Goal: Task Accomplishment & Management: Complete application form

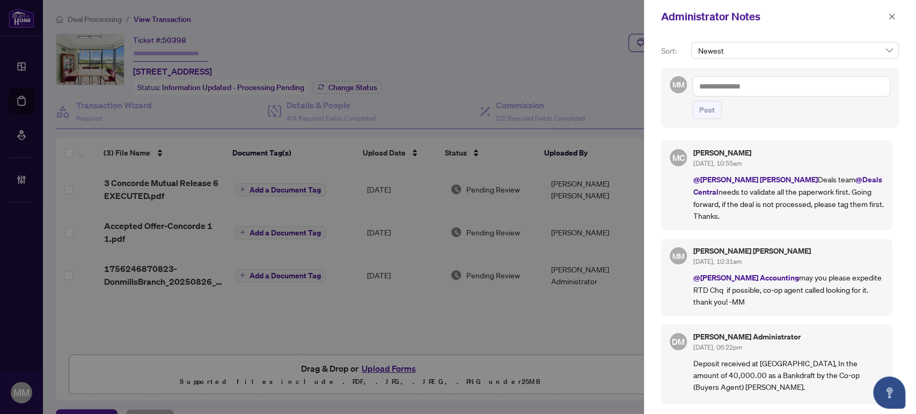
scroll to position [1, 0]
click at [899, 16] on div "Administrator Notes" at bounding box center [780, 16] width 272 height 33
click at [893, 16] on icon "close" at bounding box center [892, 16] width 6 height 6
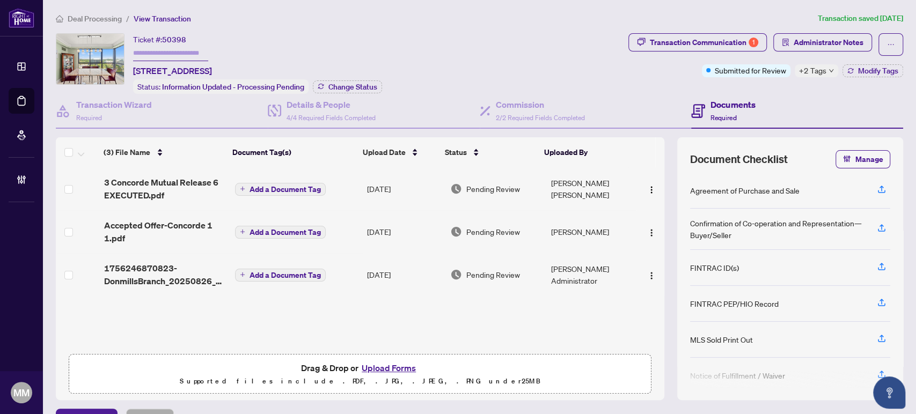
click at [91, 19] on span "Deal Processing" at bounding box center [95, 19] width 54 height 10
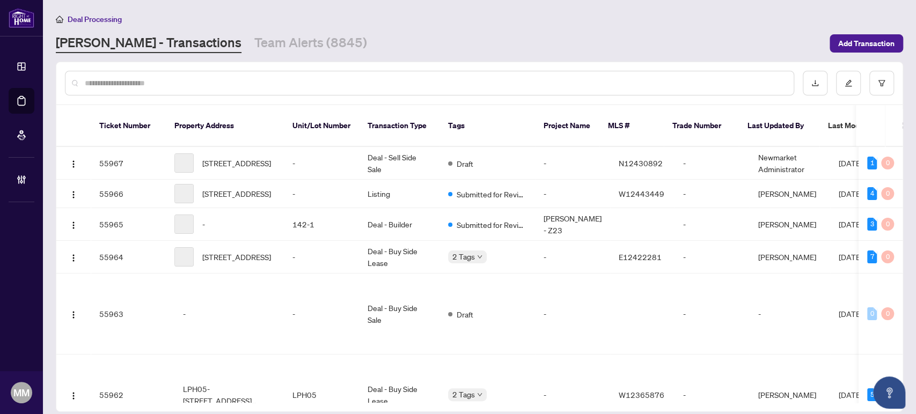
drag, startPoint x: 182, startPoint y: 89, endPoint x: 187, endPoint y: 86, distance: 5.8
click at [184, 87] on div at bounding box center [429, 83] width 729 height 25
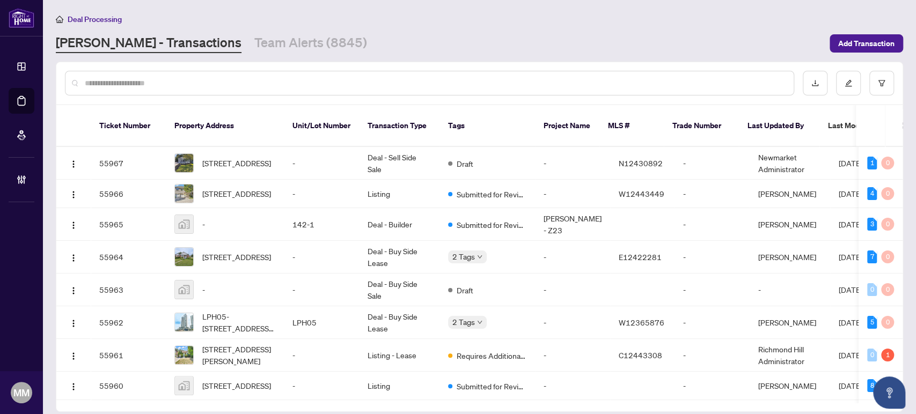
click at [234, 80] on input "text" at bounding box center [435, 83] width 700 height 12
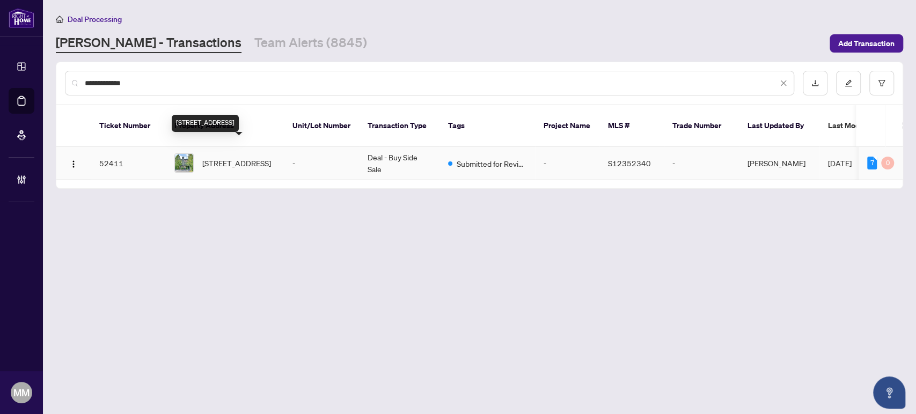
type input "**********"
click at [248, 157] on span "[STREET_ADDRESS]" at bounding box center [236, 163] width 69 height 12
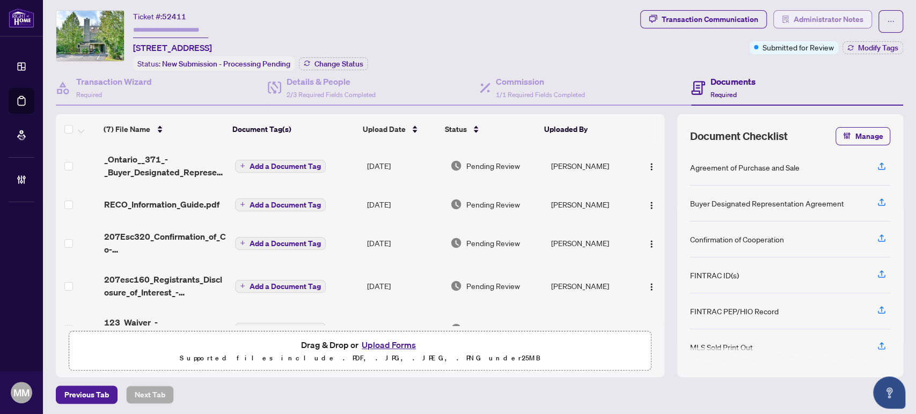
click at [839, 20] on span "Administrator Notes" at bounding box center [829, 19] width 70 height 17
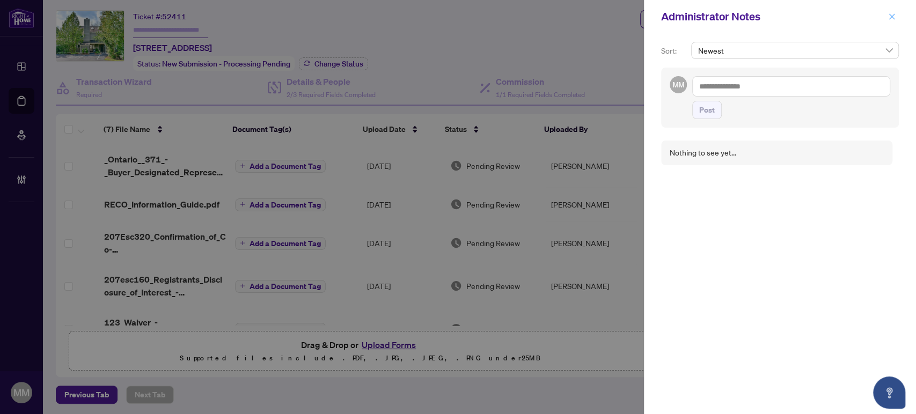
click at [894, 18] on icon "close" at bounding box center [892, 17] width 8 height 8
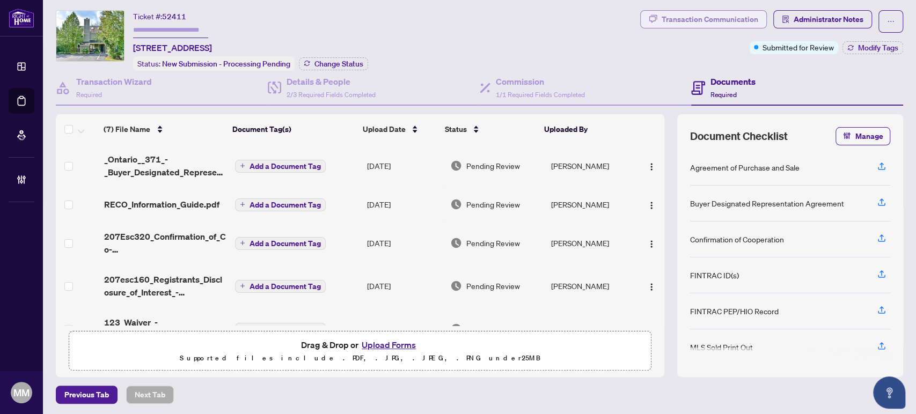
click at [724, 19] on div "Transaction Communication" at bounding box center [710, 19] width 97 height 17
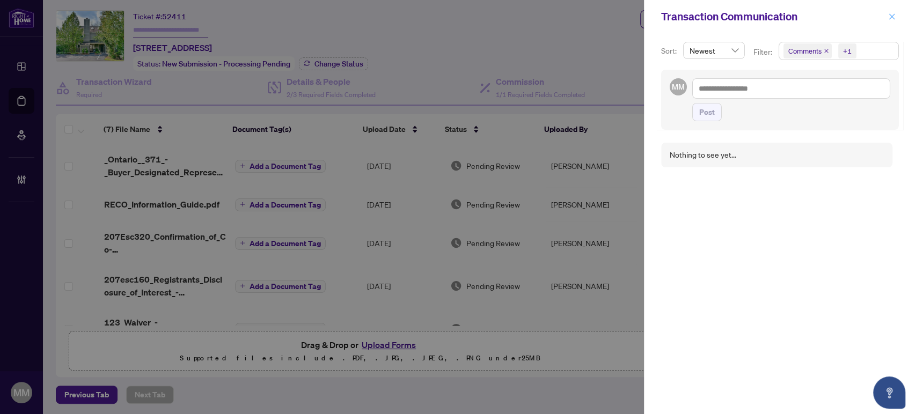
click at [895, 13] on icon "close" at bounding box center [892, 17] width 8 height 8
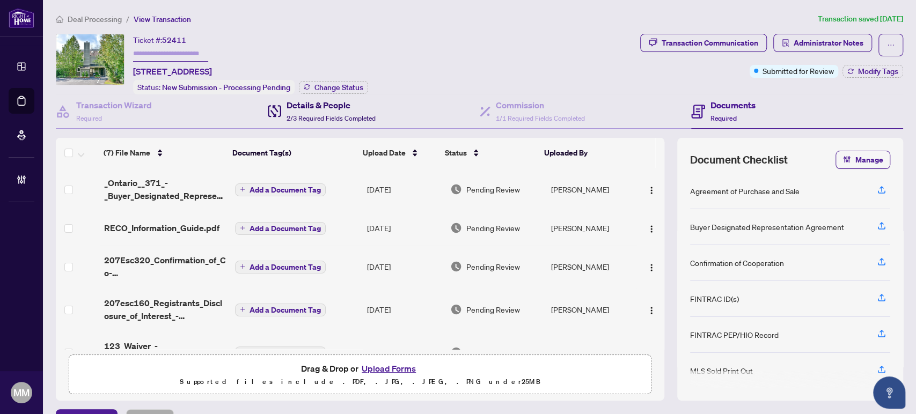
click at [345, 114] on span "2/3 Required Fields Completed" at bounding box center [331, 118] width 89 height 8
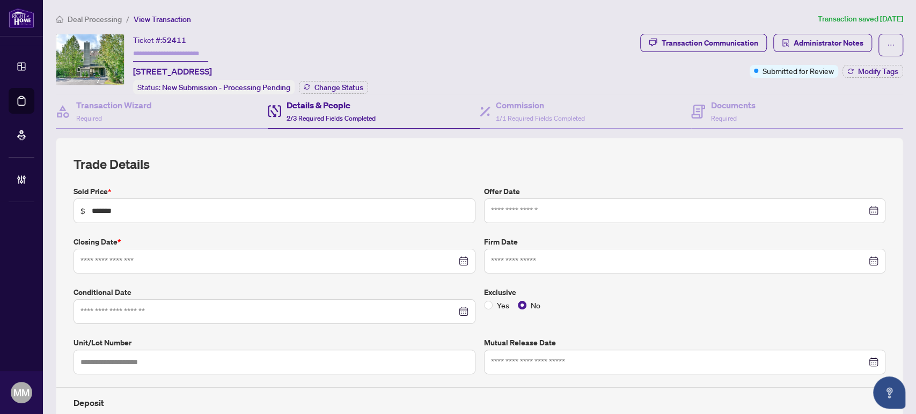
type input "**********"
